Goal: Task Accomplishment & Management: Manage account settings

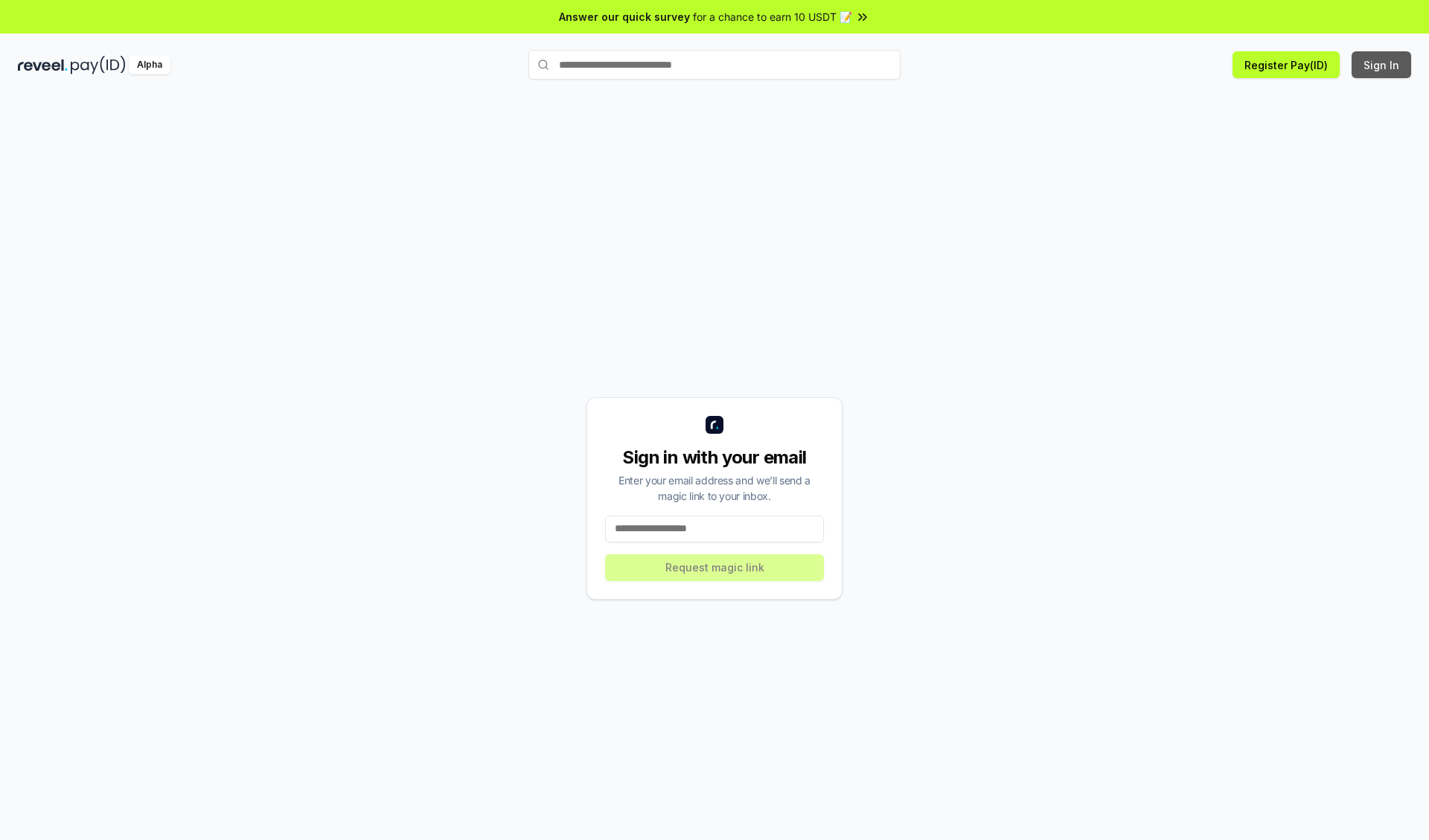
click at [1382, 65] on button "Sign In" at bounding box center [1381, 64] width 60 height 26
type input "**********"
click at [714, 567] on button "Request magic link" at bounding box center [714, 567] width 218 height 26
